Goal: Task Accomplishment & Management: Complete application form

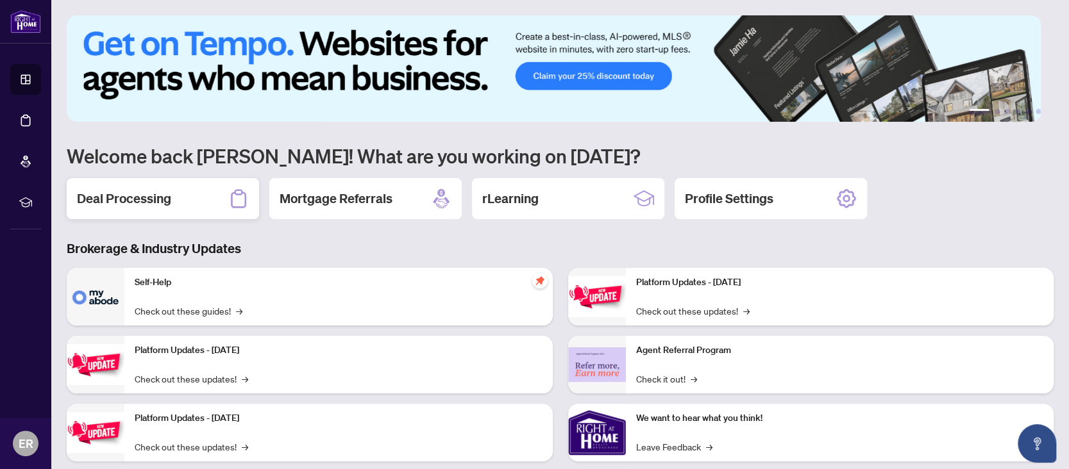
click at [128, 203] on h2 "Deal Processing" at bounding box center [124, 199] width 94 height 18
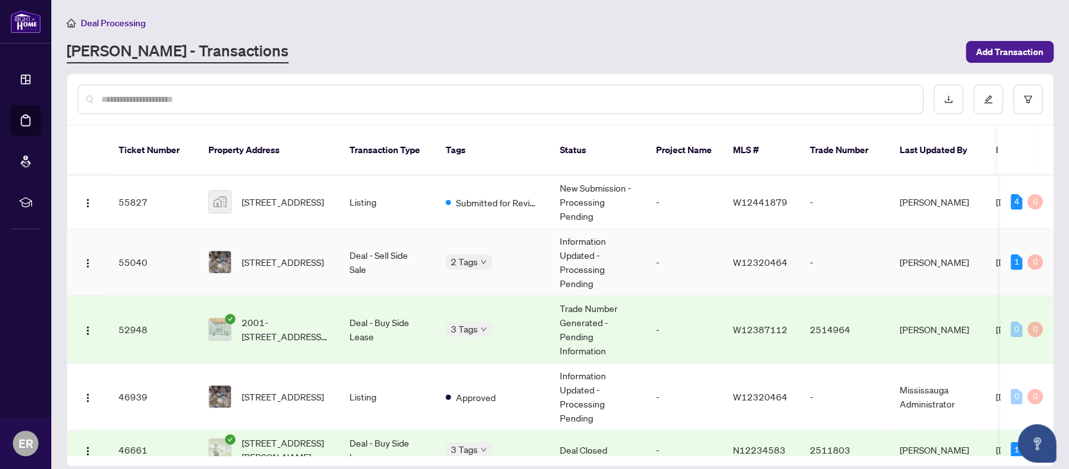
click at [336, 261] on td "[STREET_ADDRESS]" at bounding box center [268, 262] width 141 height 67
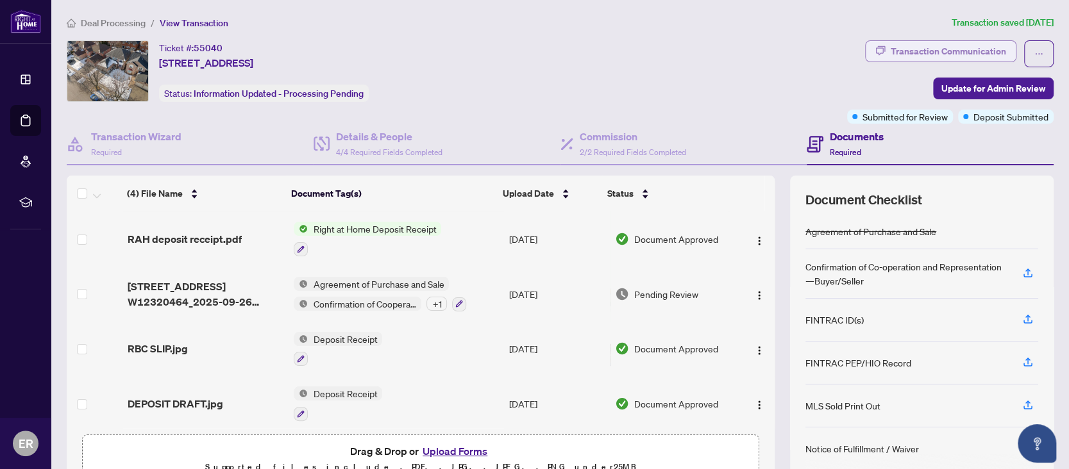
click at [980, 60] on div "Transaction Communication" at bounding box center [947, 51] width 115 height 21
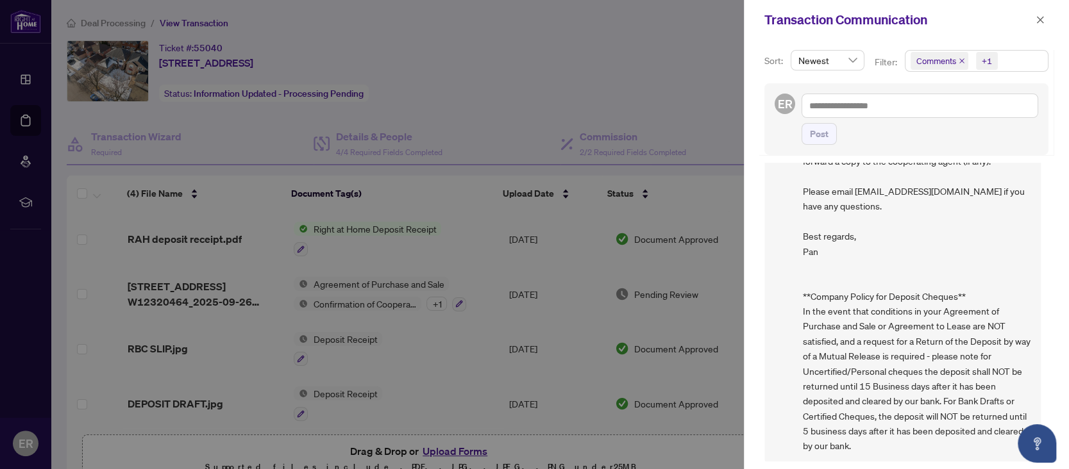
scroll to position [102, 0]
click at [1042, 16] on icon "close" at bounding box center [1040, 19] width 7 height 7
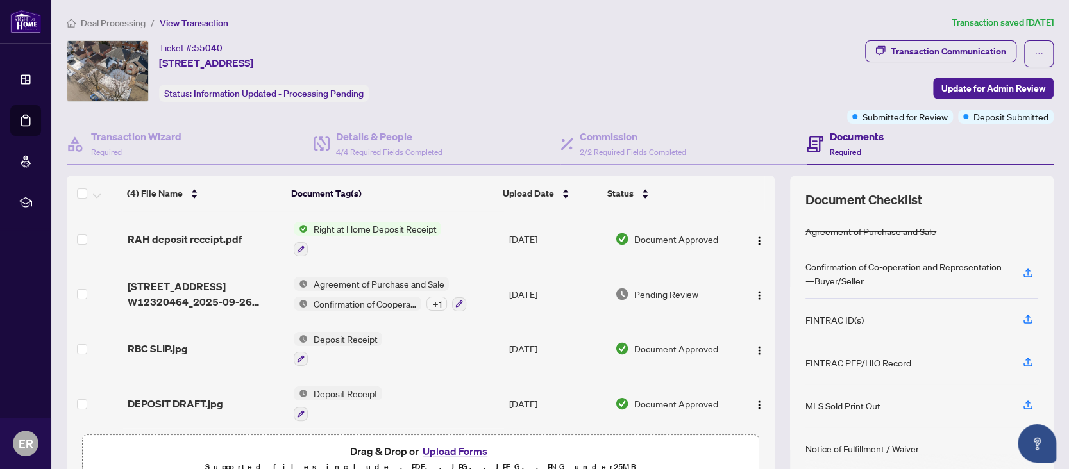
click at [102, 20] on span "Deal Processing" at bounding box center [113, 23] width 65 height 12
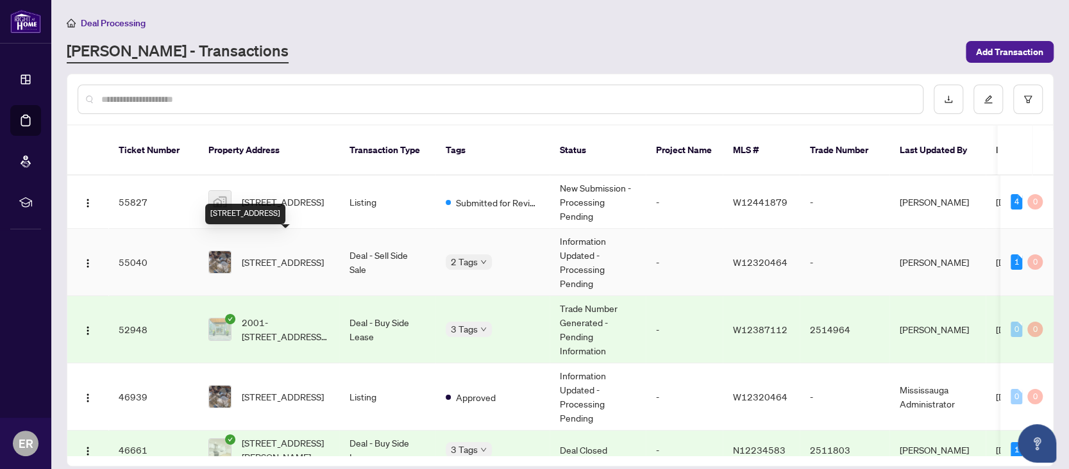
click at [237, 251] on div "[STREET_ADDRESS]" at bounding box center [268, 262] width 121 height 23
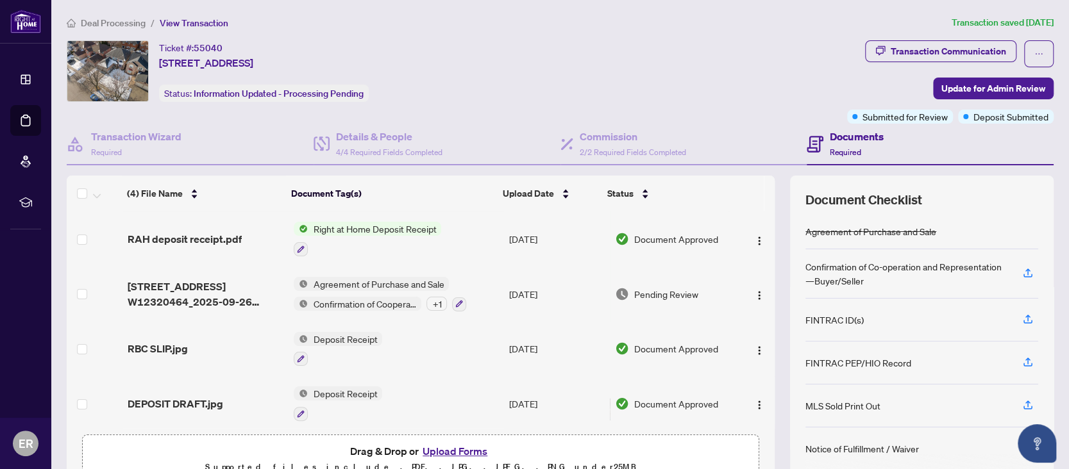
scroll to position [4, 0]
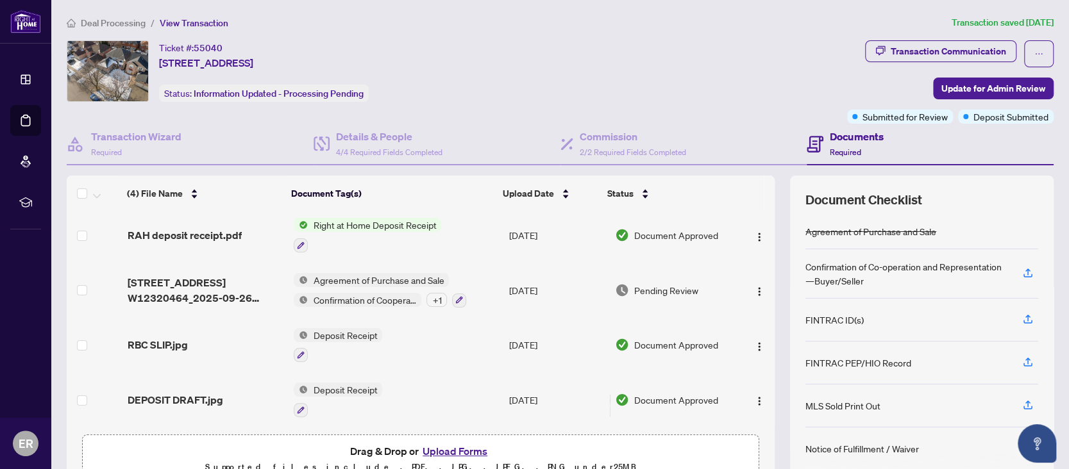
click at [460, 447] on button "Upload Forms" at bounding box center [455, 451] width 72 height 17
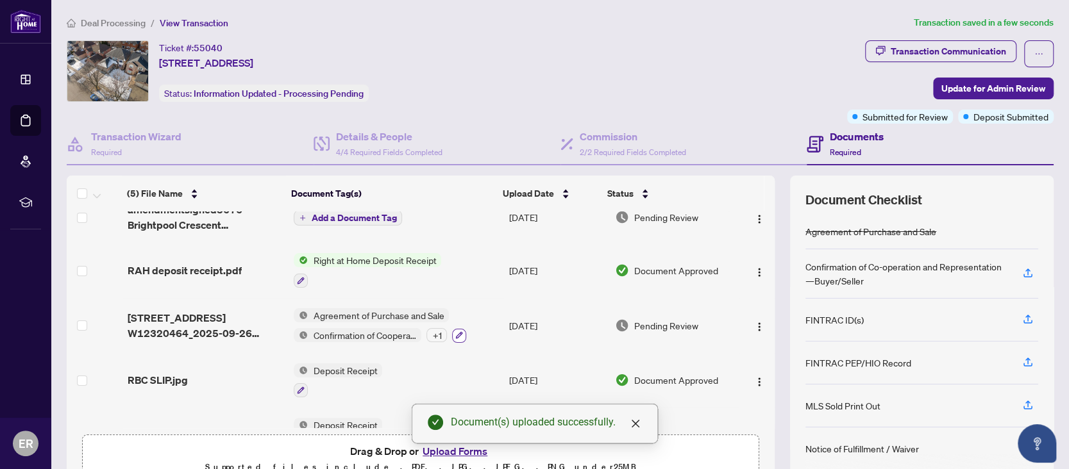
scroll to position [0, 0]
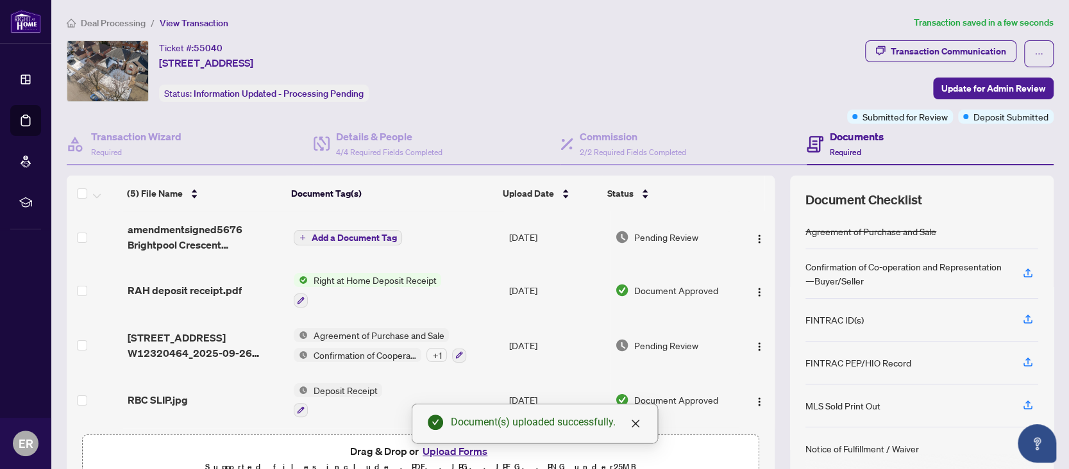
click at [369, 238] on span "Add a Document Tag" at bounding box center [353, 237] width 85 height 9
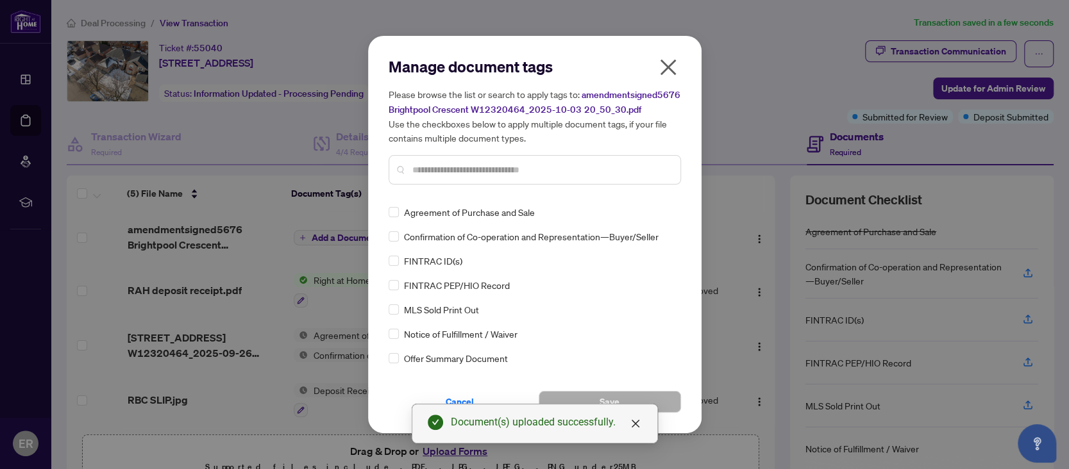
click at [457, 169] on input "text" at bounding box center [541, 170] width 258 height 14
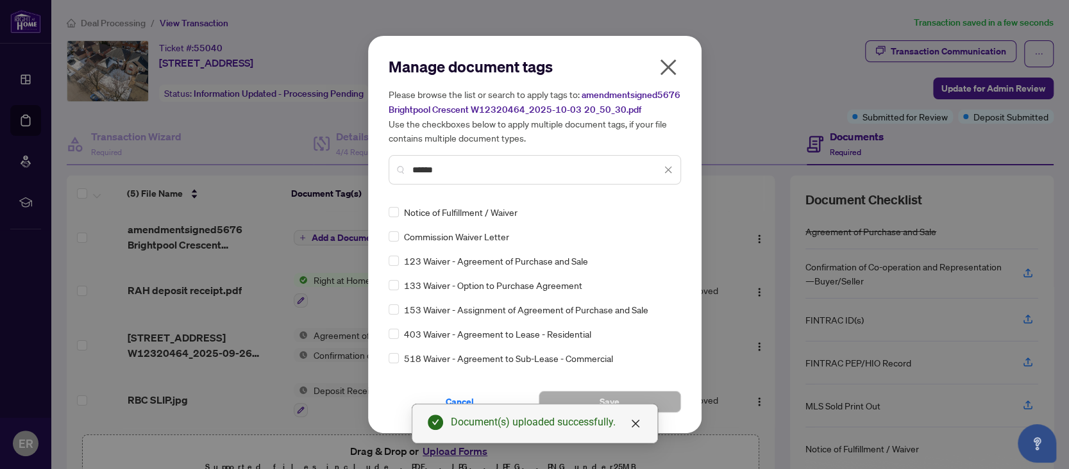
type input "******"
click at [401, 213] on div "Notice of Fulfillment / Waiver" at bounding box center [531, 212] width 285 height 14
click at [651, 394] on button "Save" at bounding box center [610, 402] width 142 height 22
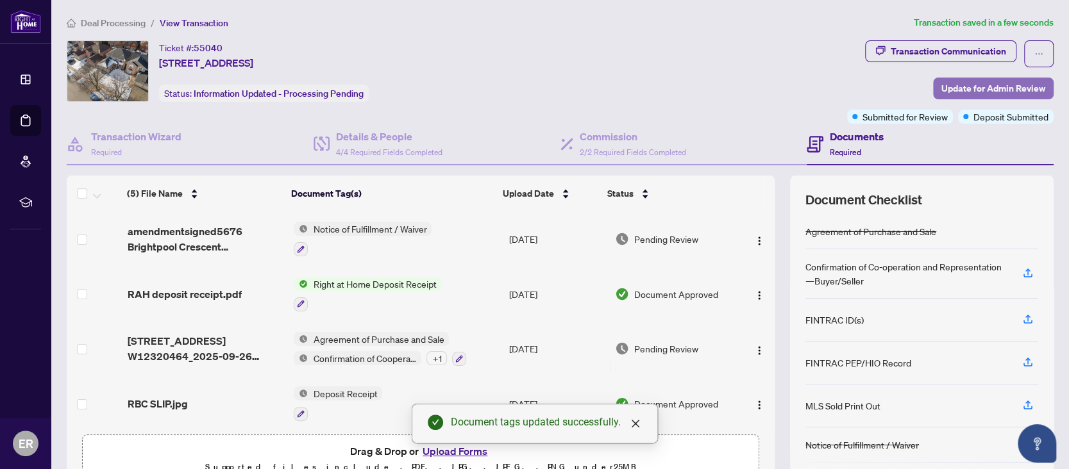
click at [964, 91] on span "Update for Admin Review" at bounding box center [993, 88] width 104 height 21
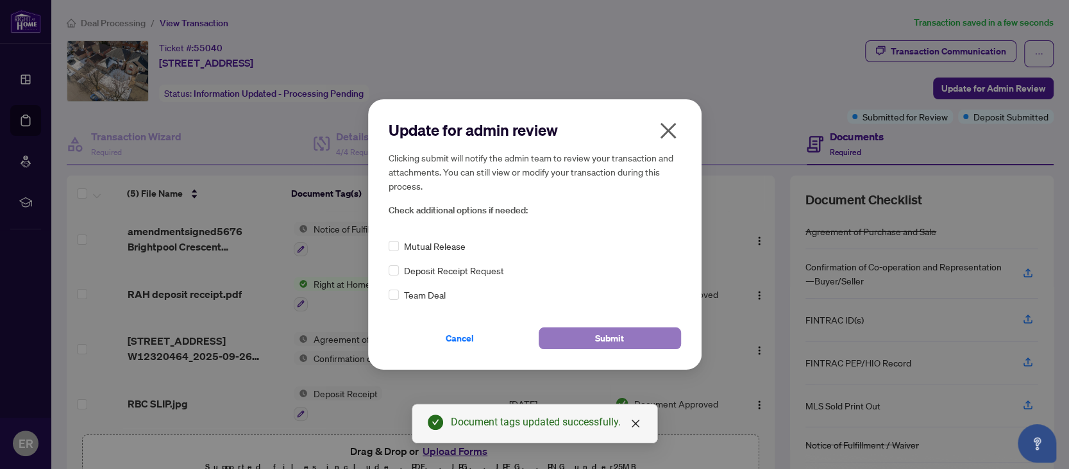
click at [608, 337] on span "Submit" at bounding box center [609, 338] width 29 height 21
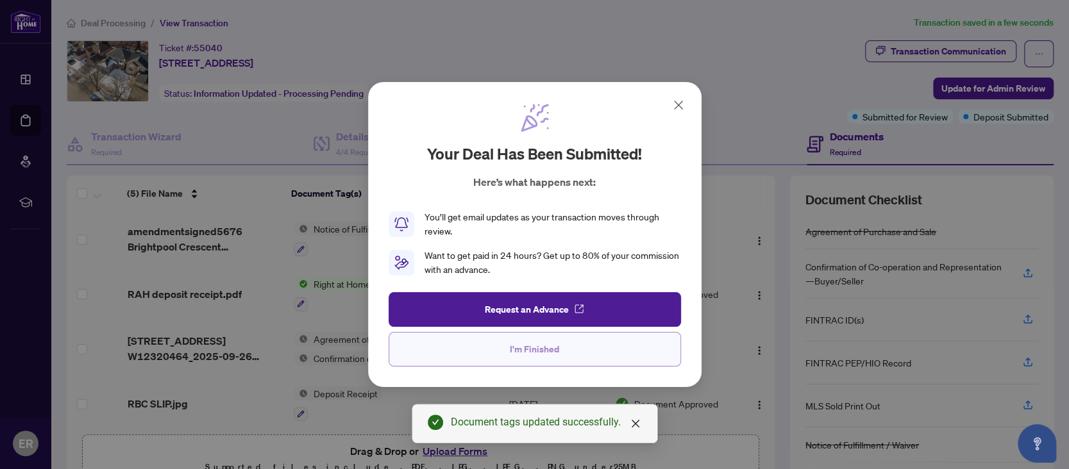
click at [566, 358] on button "I'm Finished" at bounding box center [535, 349] width 292 height 35
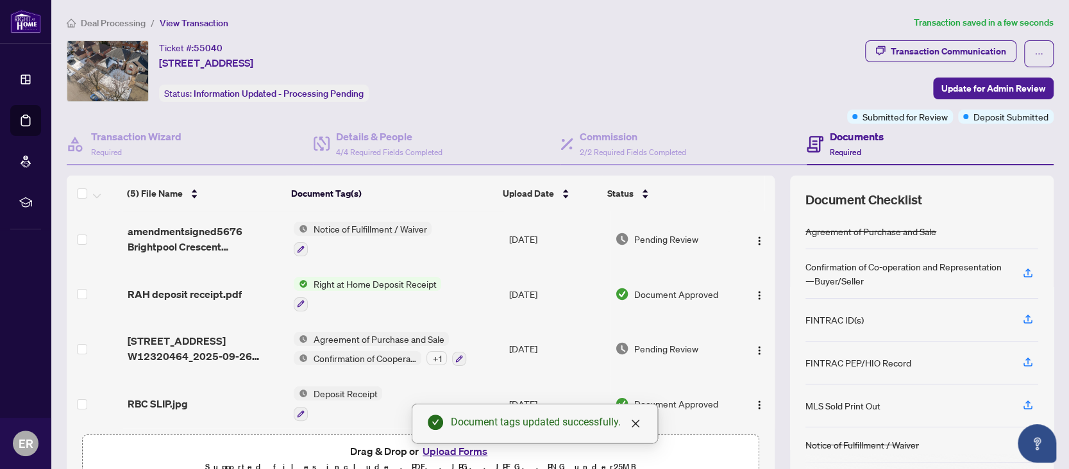
click at [547, 56] on div "Ticket #: 55040 [STREET_ADDRESS] Status: Information Updated - Processing Pendi…" at bounding box center [454, 71] width 775 height 62
